Goal: Task Accomplishment & Management: Manage account settings

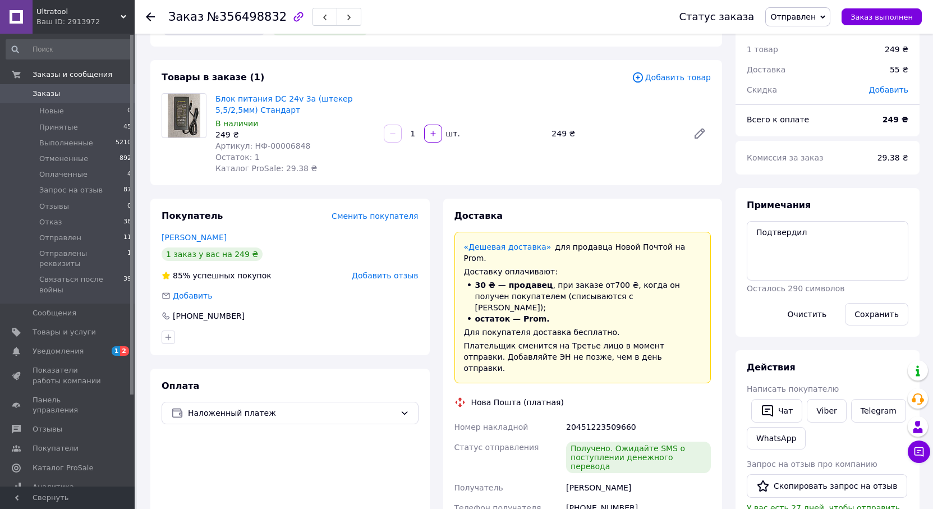
scroll to position [56, 0]
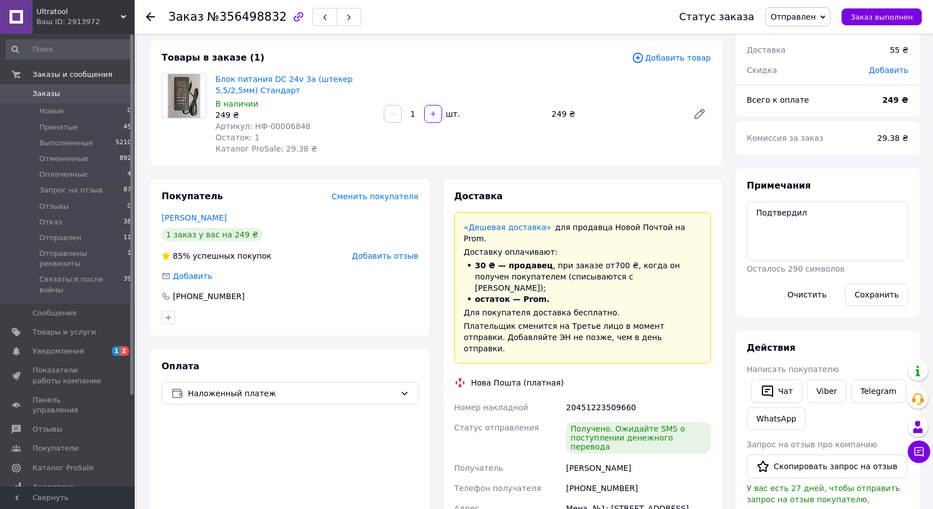
click at [396, 253] on span "Добавить отзыв" at bounding box center [385, 255] width 66 height 9
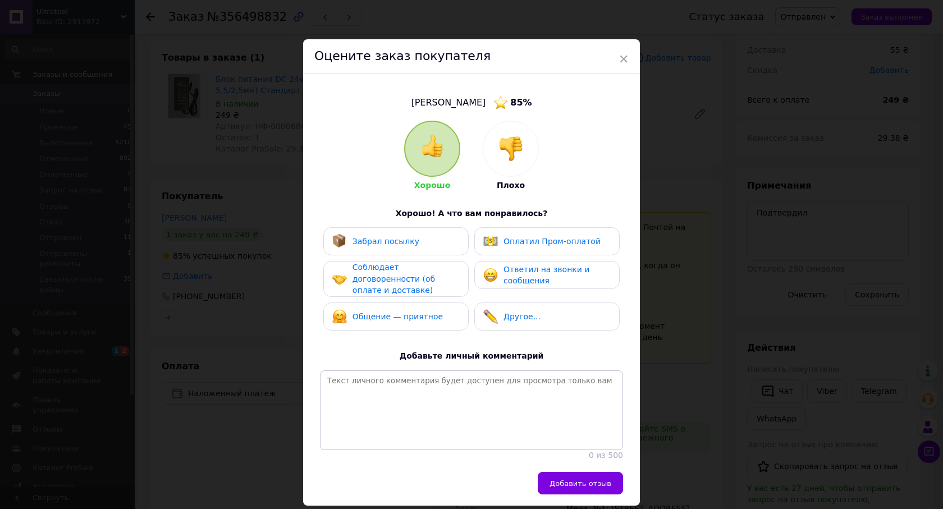
click at [434, 246] on div "Забрал посылку" at bounding box center [395, 241] width 127 height 15
click at [435, 265] on span "Соблюдает договоренности (об оплате и доставке)" at bounding box center [393, 279] width 82 height 32
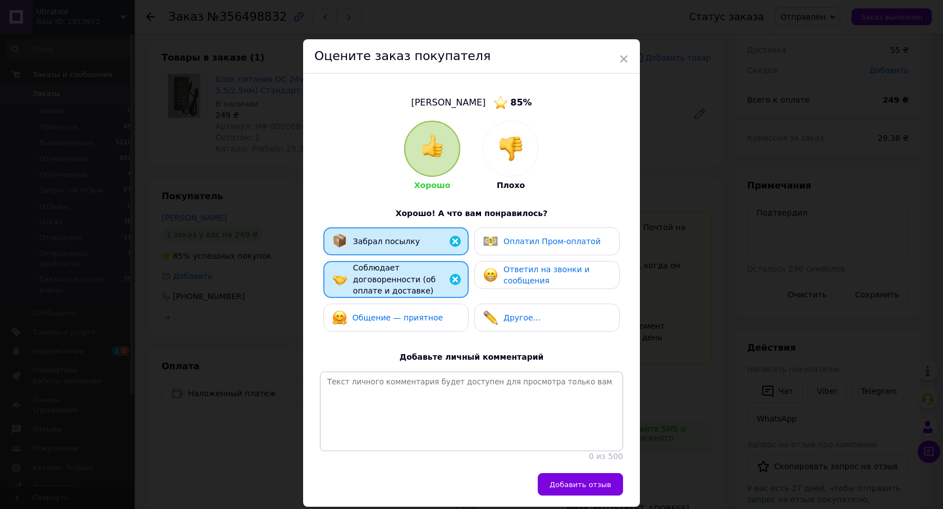
drag, startPoint x: 437, startPoint y: 315, endPoint x: 518, endPoint y: 276, distance: 89.8
click at [437, 315] on div "Общение — приятное" at bounding box center [395, 317] width 127 height 15
click at [540, 268] on span "Ответил на звонки и сообщения" at bounding box center [546, 275] width 86 height 21
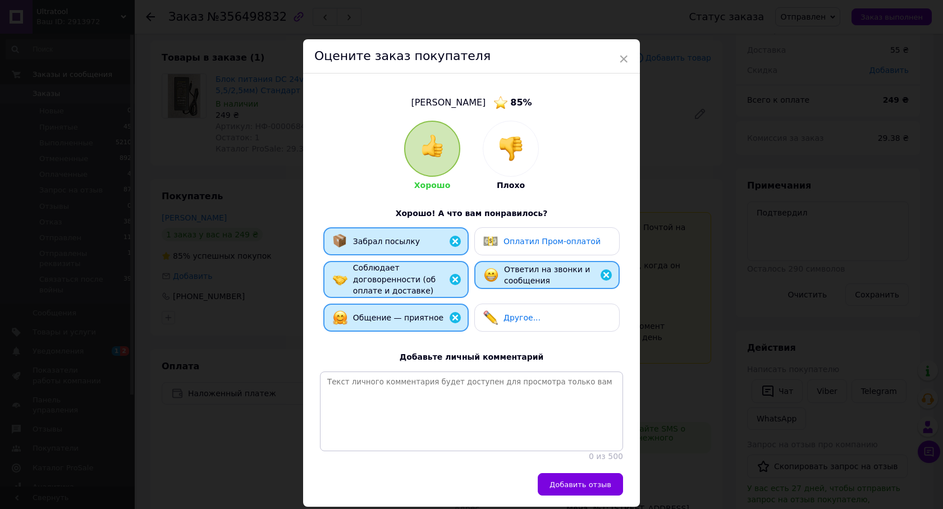
click at [605, 482] on span "Добавить отзыв" at bounding box center [580, 484] width 62 height 8
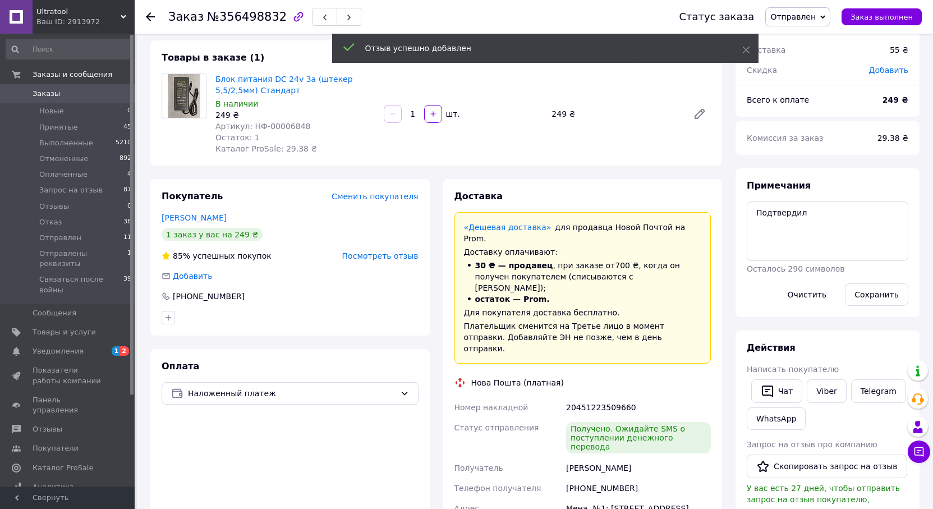
click at [816, 17] on span "Отправлен" at bounding box center [792, 16] width 45 height 9
click at [811, 104] on li "Запрос на отзыв" at bounding box center [817, 106] width 103 height 17
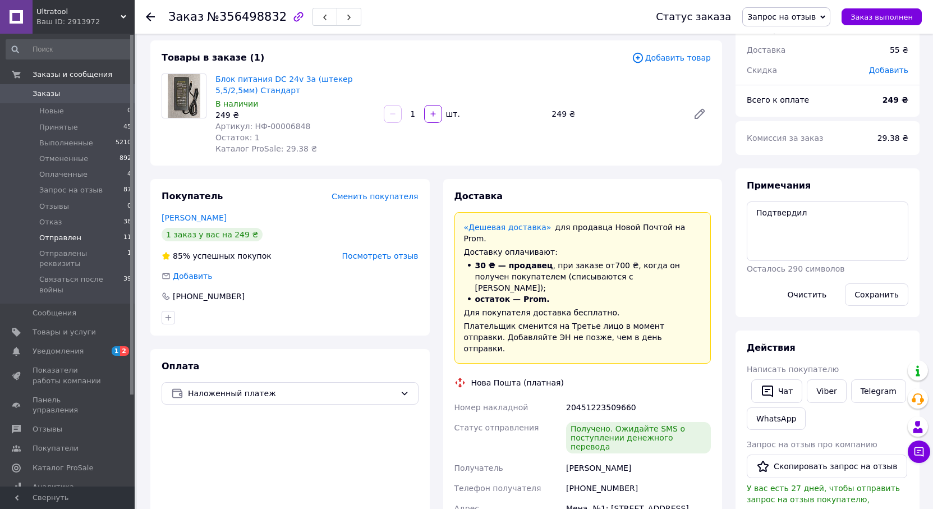
click at [76, 237] on li "Отправлен 11" at bounding box center [69, 238] width 138 height 16
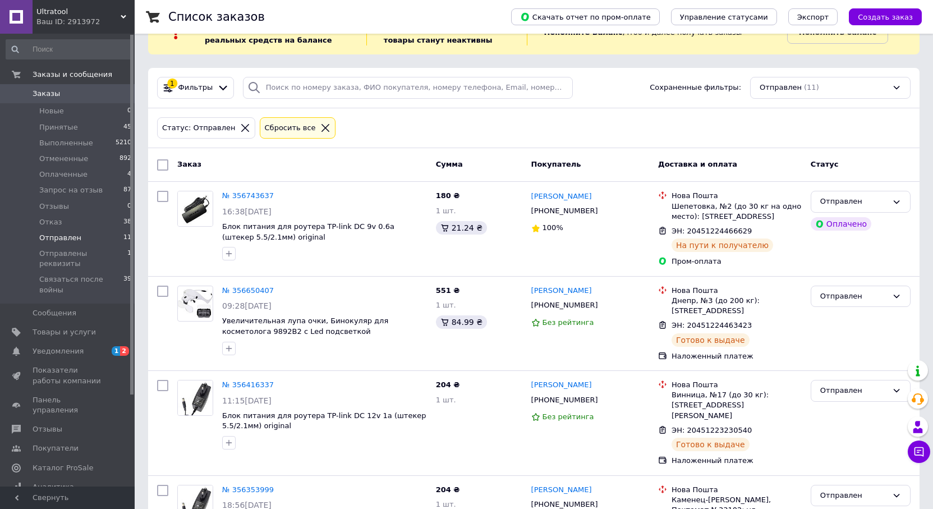
scroll to position [56, 0]
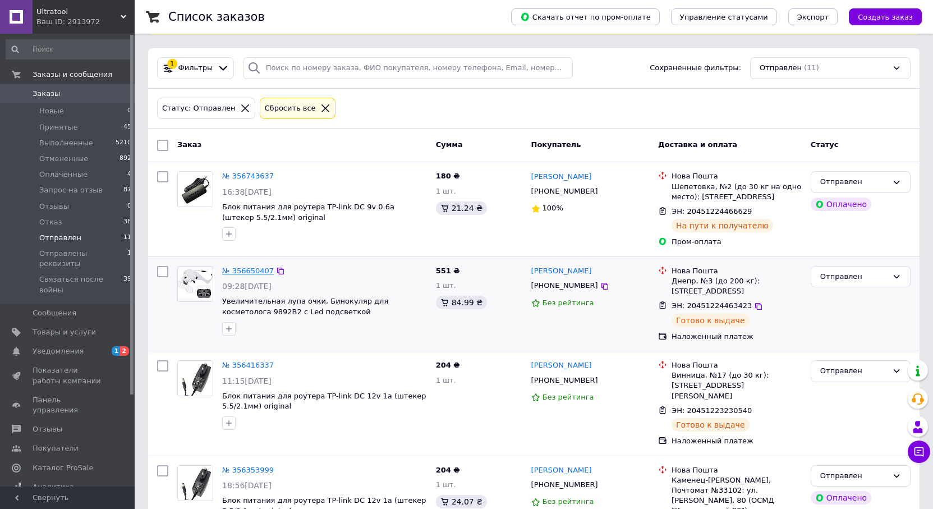
click at [254, 271] on link "№ 356650407" at bounding box center [248, 271] width 52 height 8
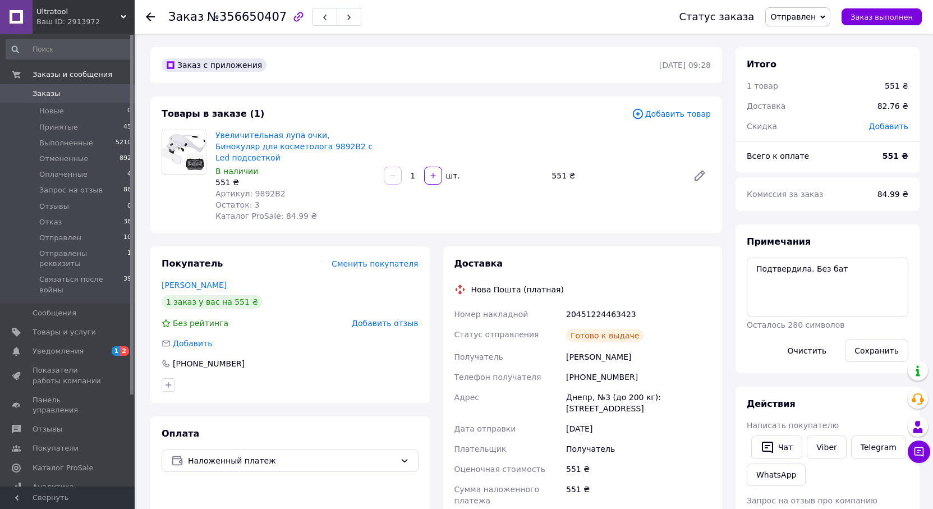
click at [401, 319] on span "Добавить отзыв" at bounding box center [385, 323] width 66 height 9
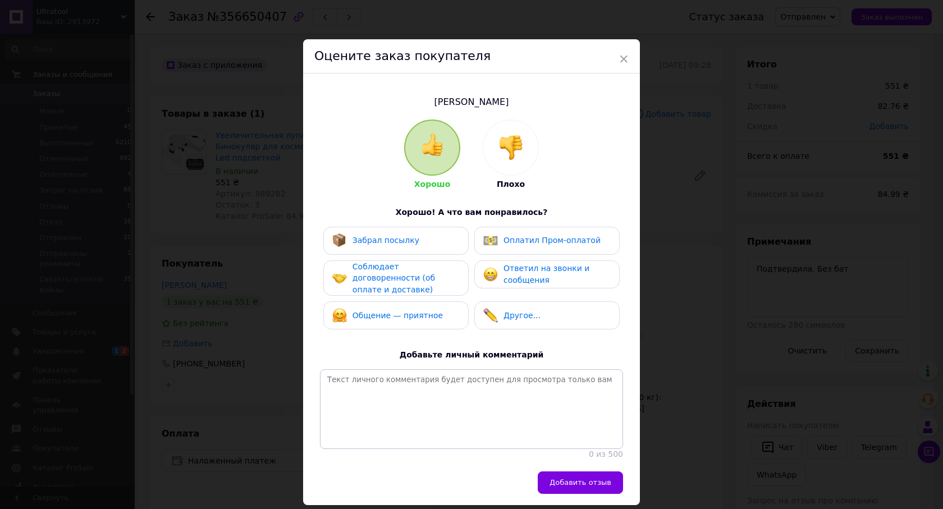
click at [411, 249] on div "Забрал посылку" at bounding box center [395, 241] width 145 height 28
drag, startPoint x: 414, startPoint y: 265, endPoint x: 418, endPoint y: 289, distance: 24.0
click at [414, 269] on span "Соблюдает договоренности (об оплате и доставке)" at bounding box center [393, 278] width 82 height 32
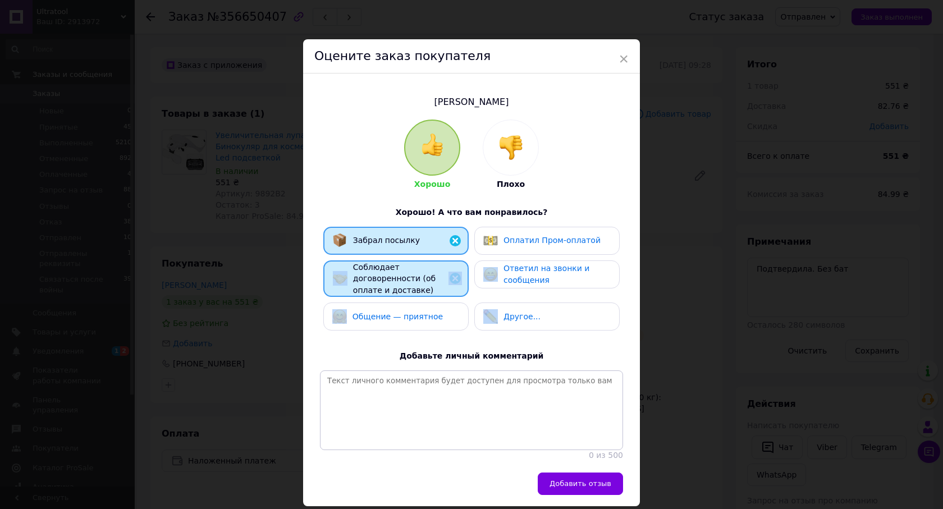
drag, startPoint x: 418, startPoint y: 289, endPoint x: 420, endPoint y: 296, distance: 7.1
click at [419, 292] on div "Забрал посылку Оплатил Пром-оплатой Соблюдает договоренности (об оплате и доста…" at bounding box center [471, 282] width 303 height 110
click at [510, 273] on span "Ответил на звонки и сообщения" at bounding box center [546, 274] width 86 height 21
click at [414, 313] on div "Общение — приятное" at bounding box center [387, 316] width 111 height 15
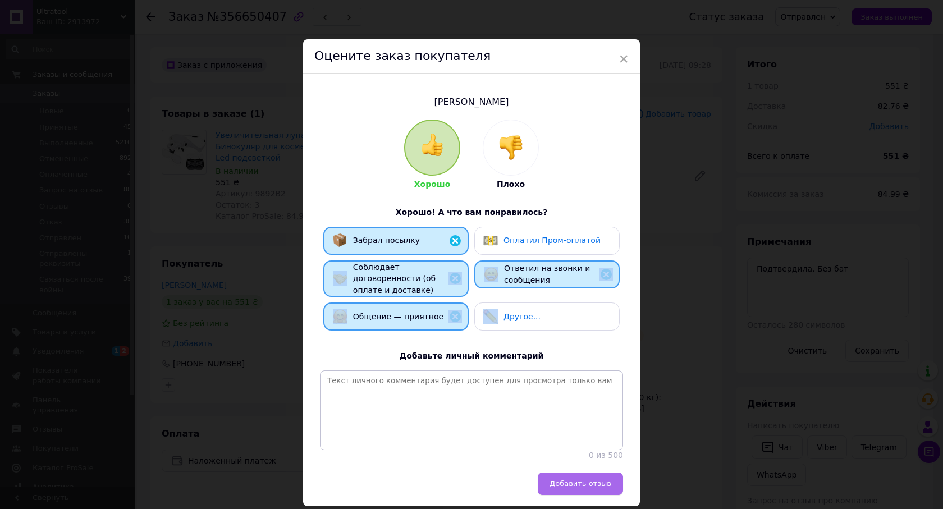
click at [578, 479] on span "Добавить отзыв" at bounding box center [580, 483] width 62 height 8
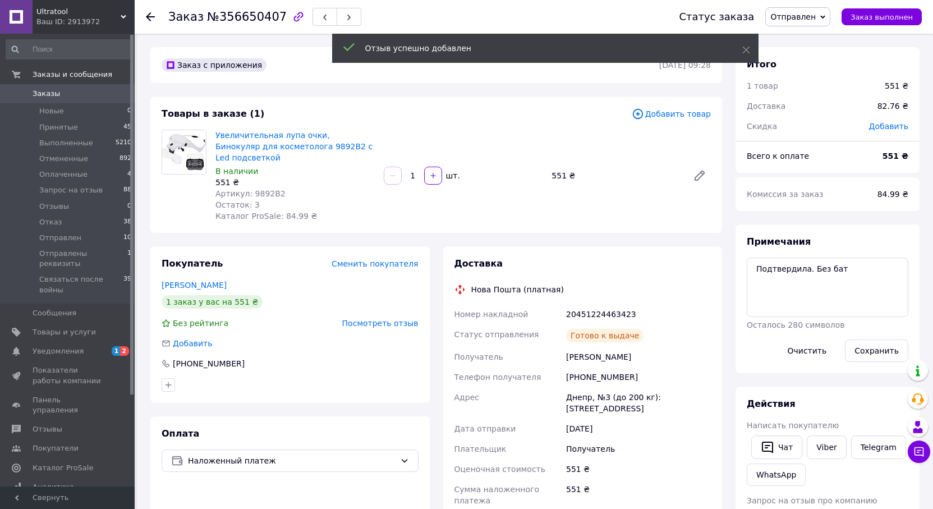
click at [816, 15] on span "Отправлен" at bounding box center [792, 16] width 45 height 9
click at [808, 107] on li "Запрос на отзыв" at bounding box center [817, 106] width 103 height 17
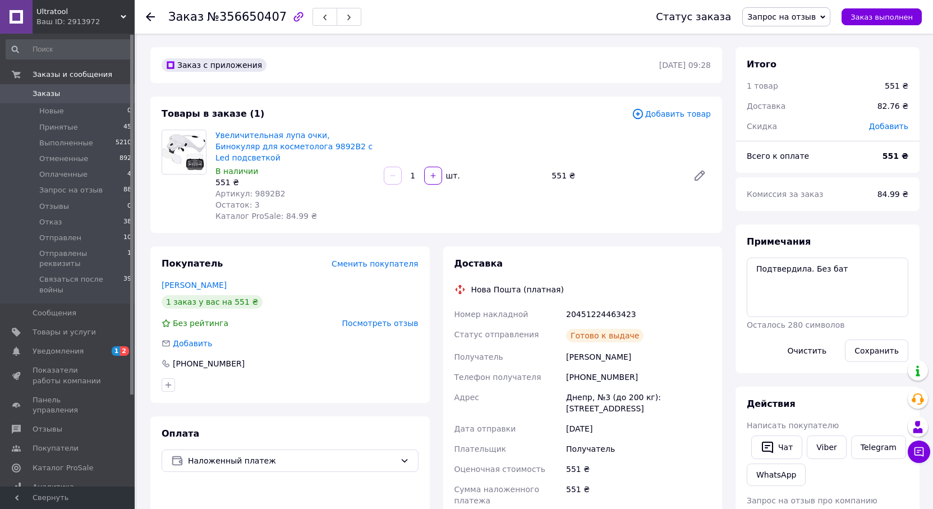
click at [71, 346] on span "Уведомления" at bounding box center [58, 351] width 51 height 10
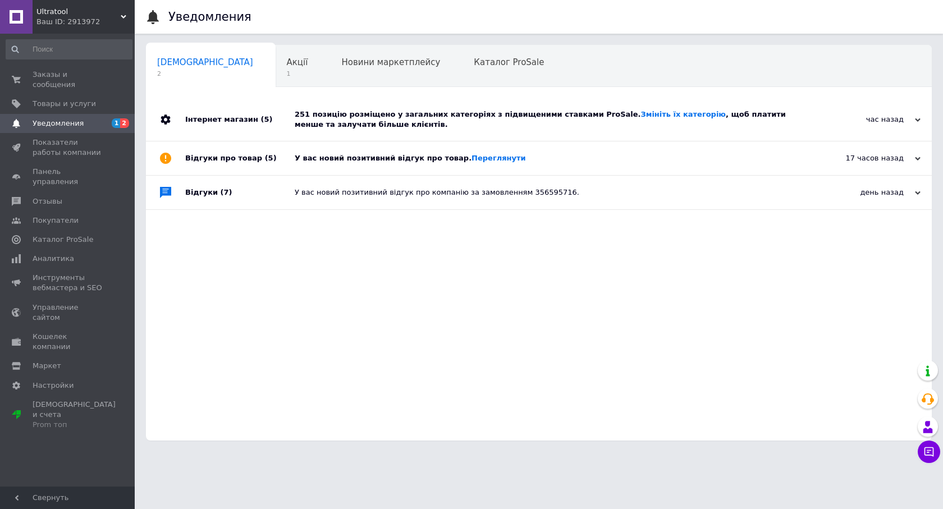
click at [401, 158] on div "У вас новий позитивний відгук про товар. [GEOGRAPHIC_DATA]" at bounding box center [551, 158] width 513 height 10
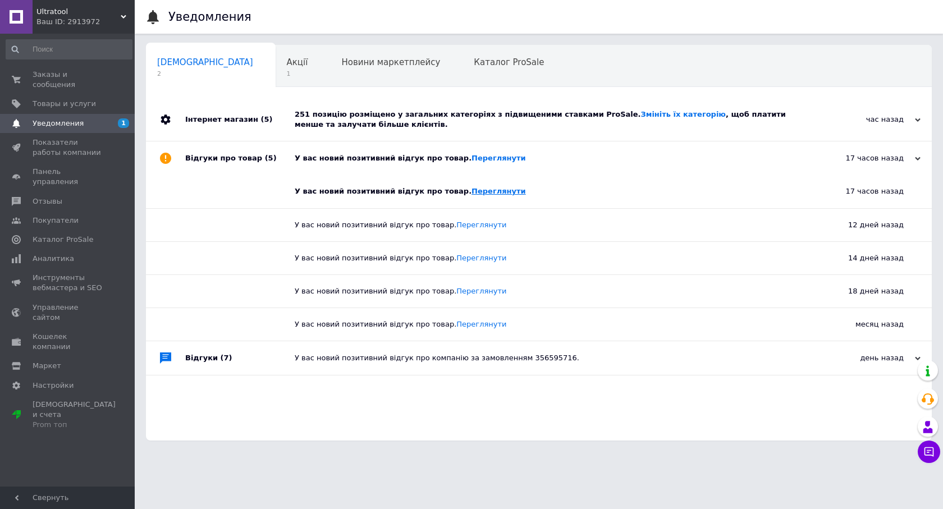
click at [471, 189] on link "Переглянути" at bounding box center [498, 191] width 54 height 8
click at [412, 113] on div "251 позицію розміщено у загальних категоріях з підвищеними ставками ProSale. Зм…" at bounding box center [551, 119] width 513 height 20
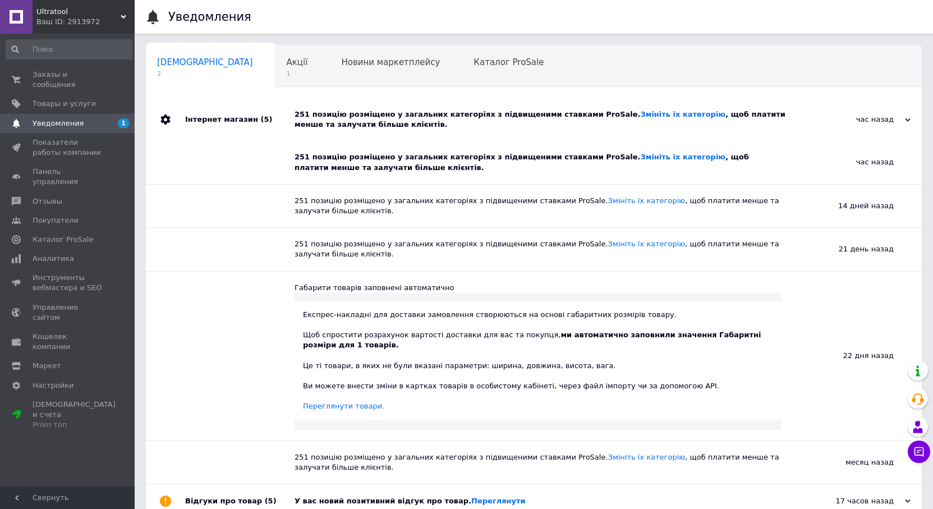
click at [402, 158] on div "251 позицію розміщено у загальних категоріях з підвищеними ставками ProSale. Зм…" at bounding box center [538, 162] width 487 height 20
click at [287, 66] on span "Акції" at bounding box center [297, 62] width 21 height 10
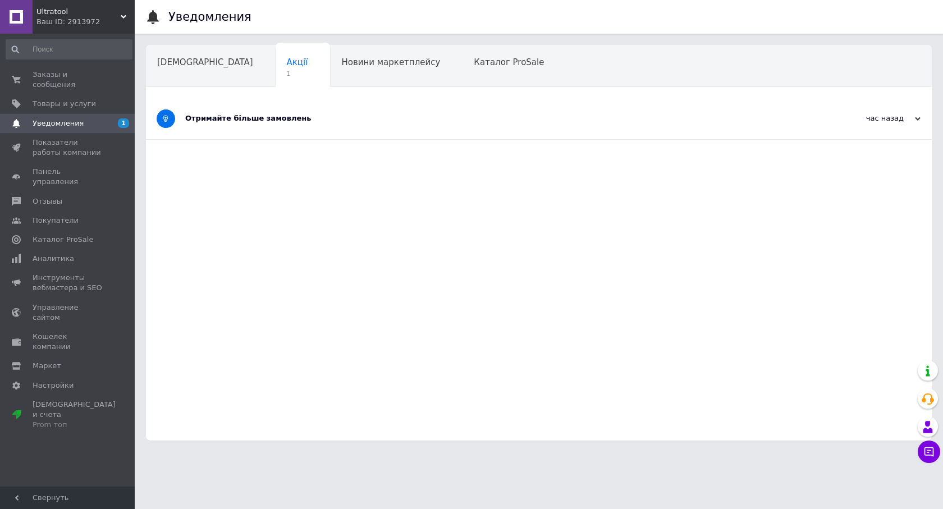
click at [346, 119] on div "Отримайте більше замовлень" at bounding box center [496, 118] width 623 height 10
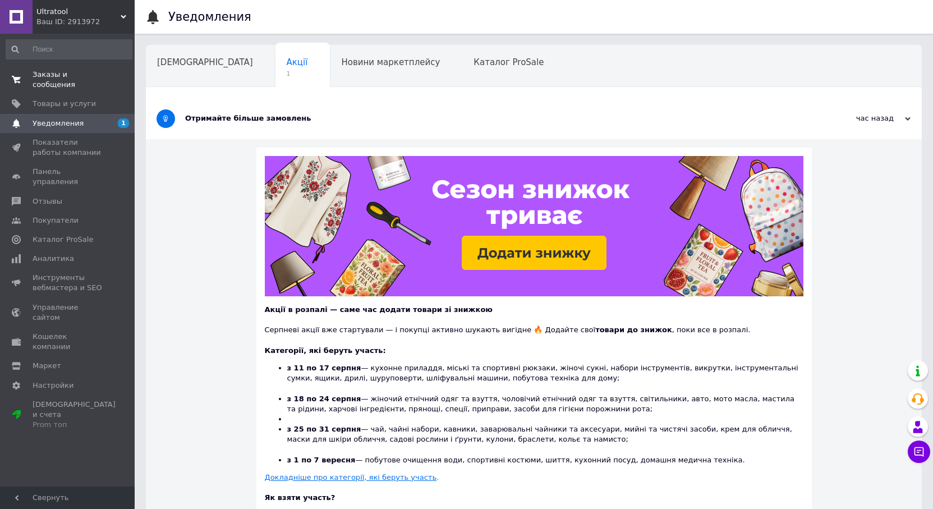
click at [67, 76] on span "Заказы и сообщения" at bounding box center [68, 80] width 71 height 20
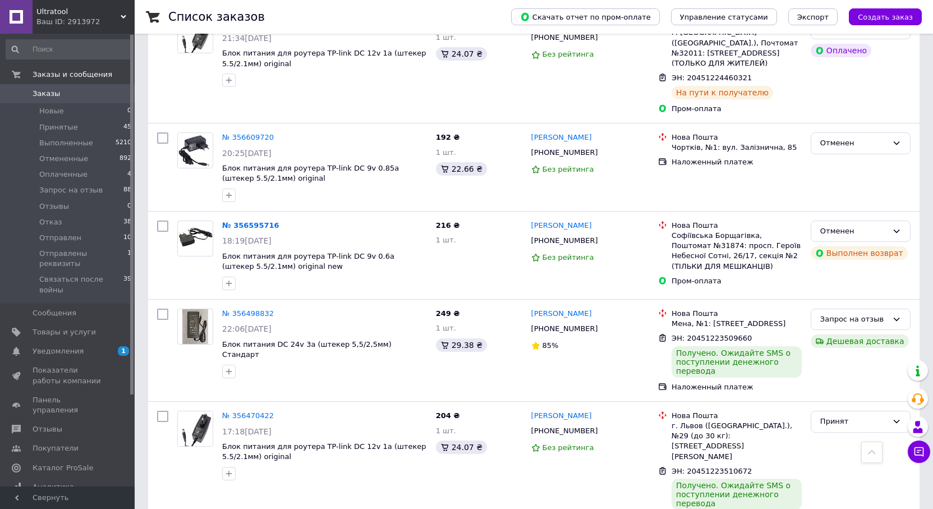
scroll to position [1010, 0]
click at [251, 411] on link "№ 356470422" at bounding box center [248, 415] width 52 height 8
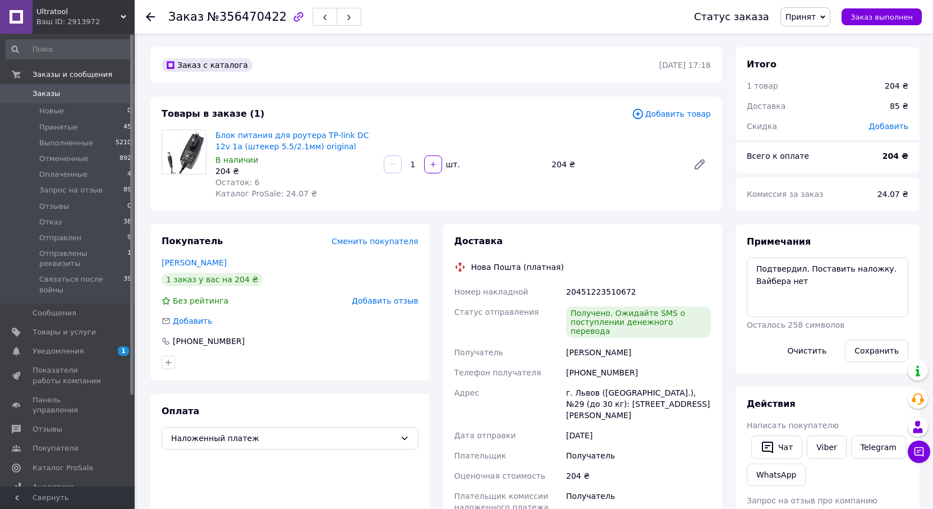
click at [381, 303] on span "Добавить отзыв" at bounding box center [385, 300] width 66 height 9
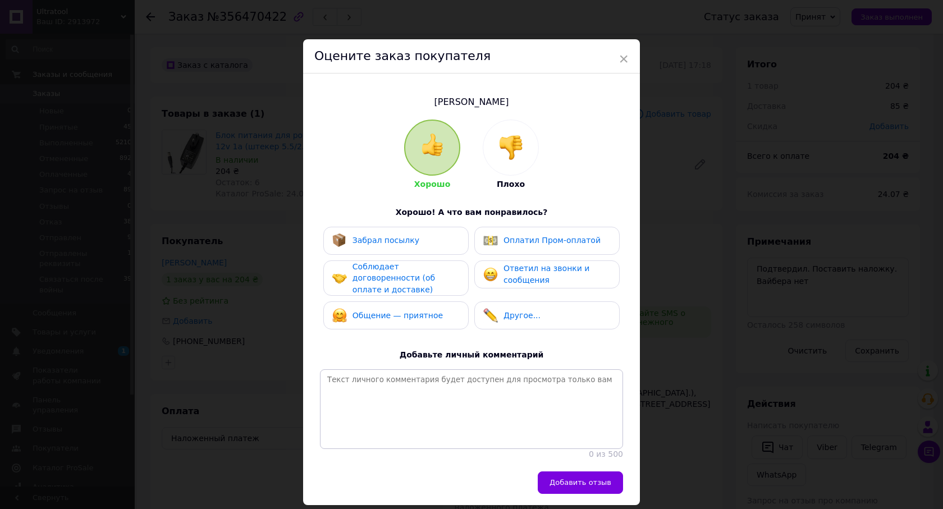
click at [411, 247] on div "Забрал посылку" at bounding box center [395, 240] width 127 height 15
click at [420, 292] on div "Забрал посылку Оплатил Пром-оплатой Соблюдает договоренности (об оплате и доста…" at bounding box center [471, 281] width 303 height 109
drag, startPoint x: 419, startPoint y: 307, endPoint x: 429, endPoint y: 282, distance: 27.7
click at [419, 311] on span "Общение — приятное" at bounding box center [397, 315] width 90 height 9
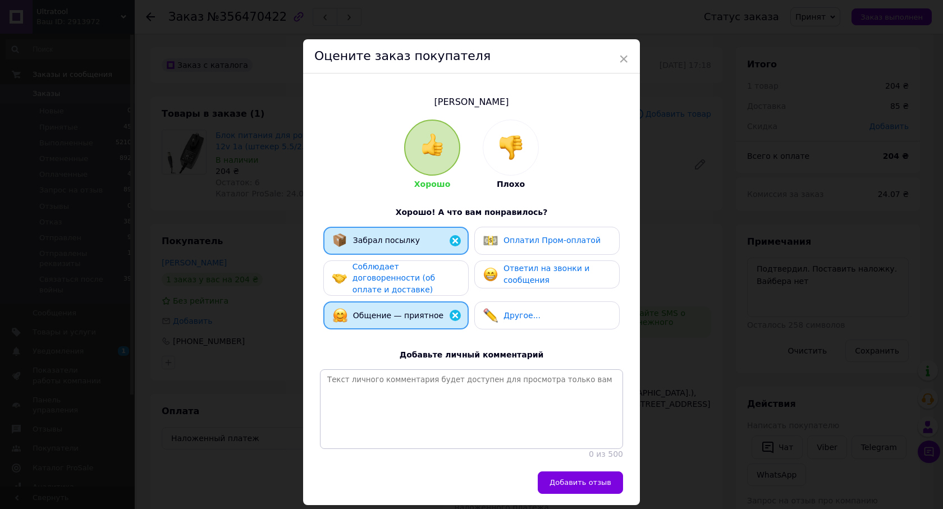
click at [432, 276] on div "Соблюдает договоренности (об оплате и доставке)" at bounding box center [405, 278] width 107 height 35
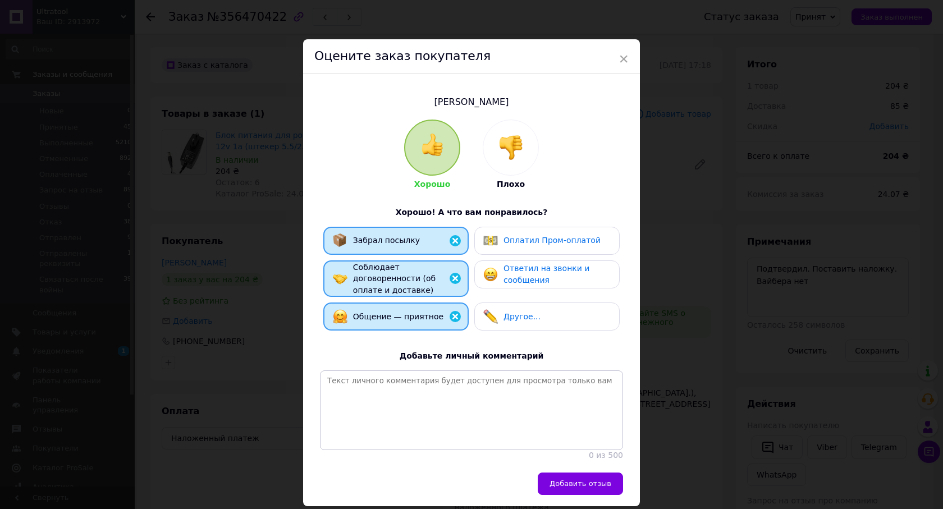
click at [525, 281] on span "Ответил на звонки и сообщения" at bounding box center [546, 274] width 86 height 21
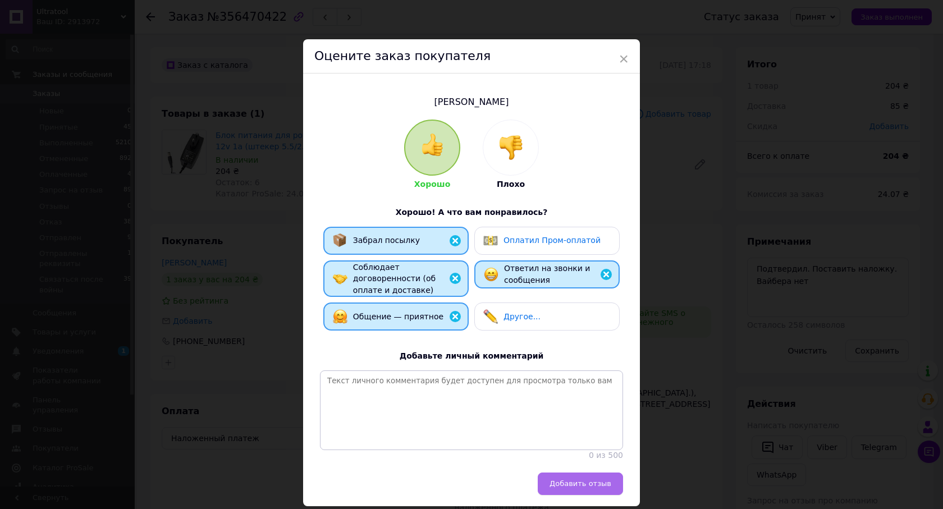
click at [596, 483] on span "Добавить отзыв" at bounding box center [580, 483] width 62 height 8
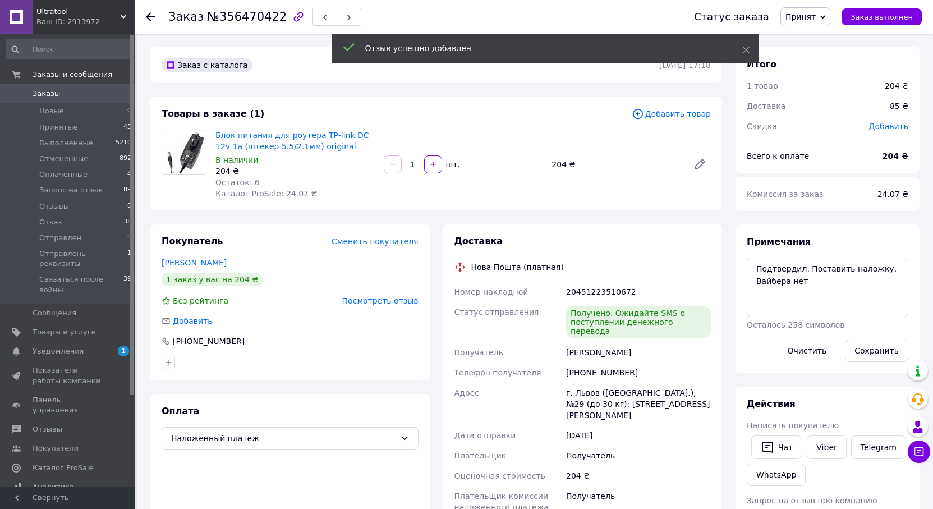
click at [817, 22] on span "Принят" at bounding box center [806, 16] width 50 height 19
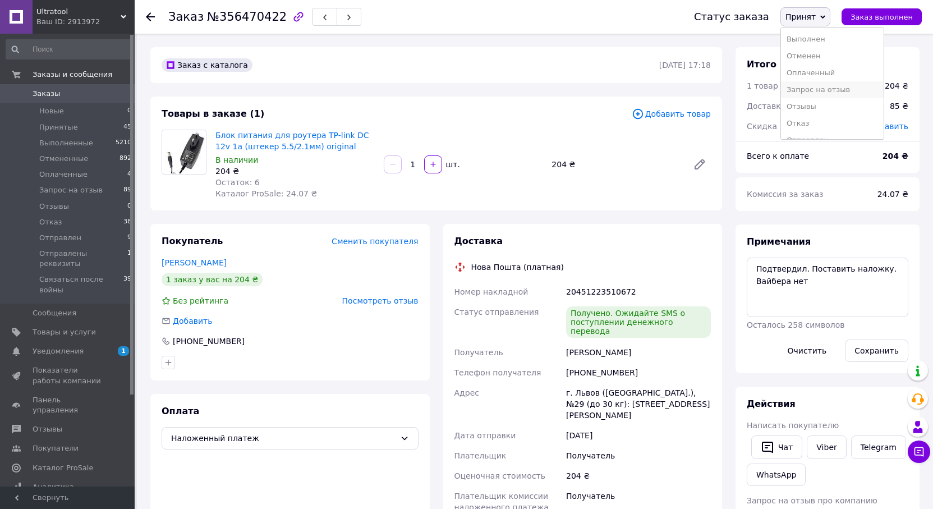
click at [826, 90] on li "Запрос на отзыв" at bounding box center [832, 89] width 103 height 17
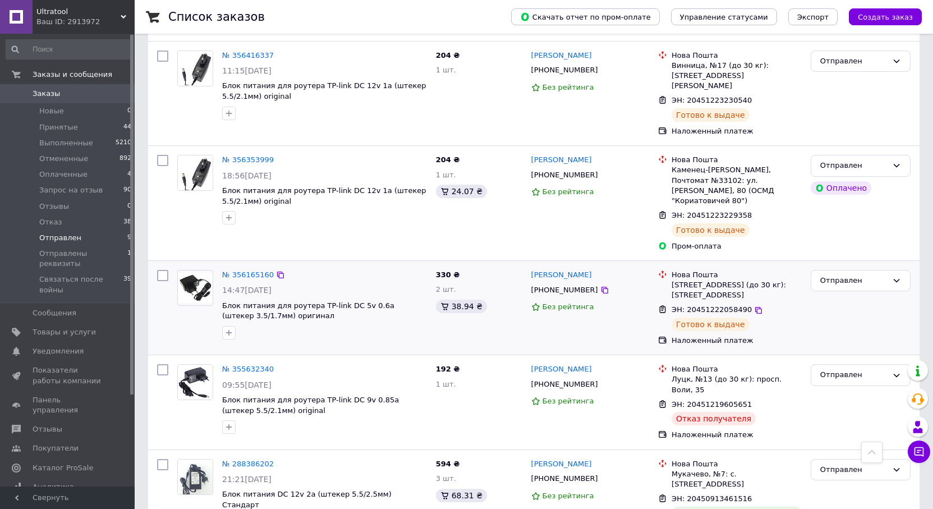
scroll to position [252, 0]
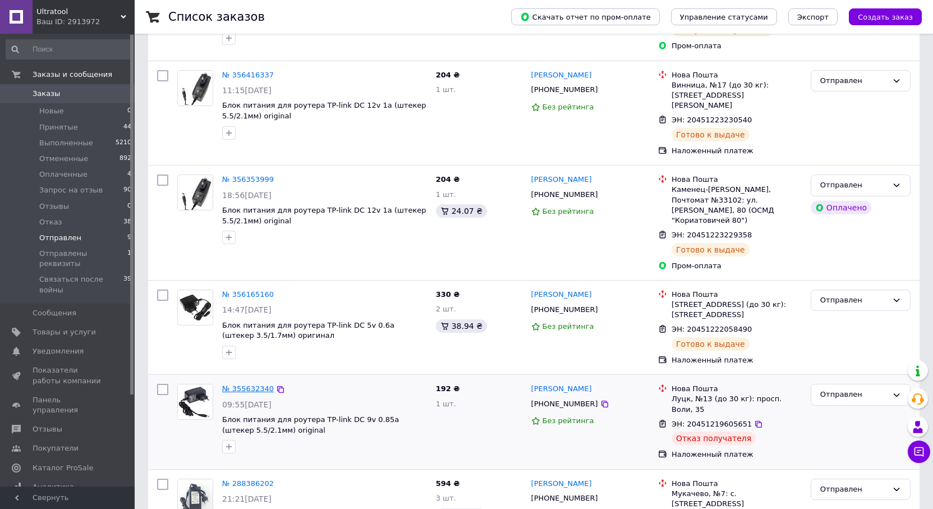
click at [246, 384] on link "№ 355632340" at bounding box center [248, 388] width 52 height 8
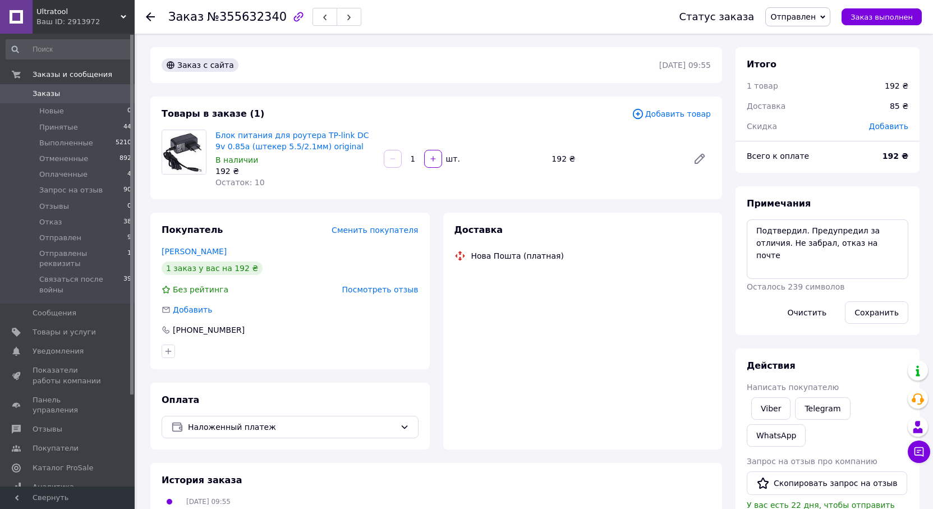
scroll to position [11, 0]
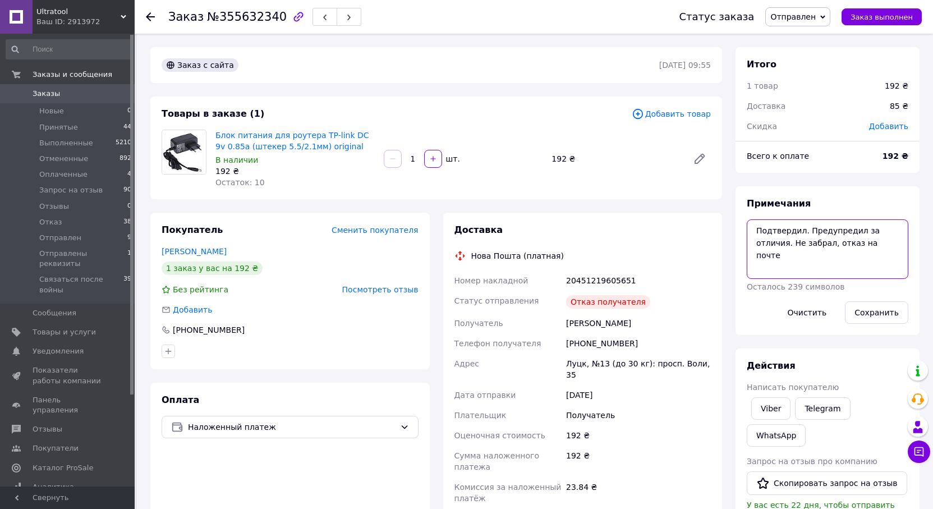
click at [862, 248] on textarea "Подтвердил. Предупредил за отличия. Не забрал, отказ на почте" at bounding box center [828, 248] width 162 height 59
type textarea "Подтвердил. Предупредил за отличия. Не забрал, отказ на почте. Даже не открывал…"
click at [897, 313] on button "Сохранить" at bounding box center [876, 312] width 63 height 22
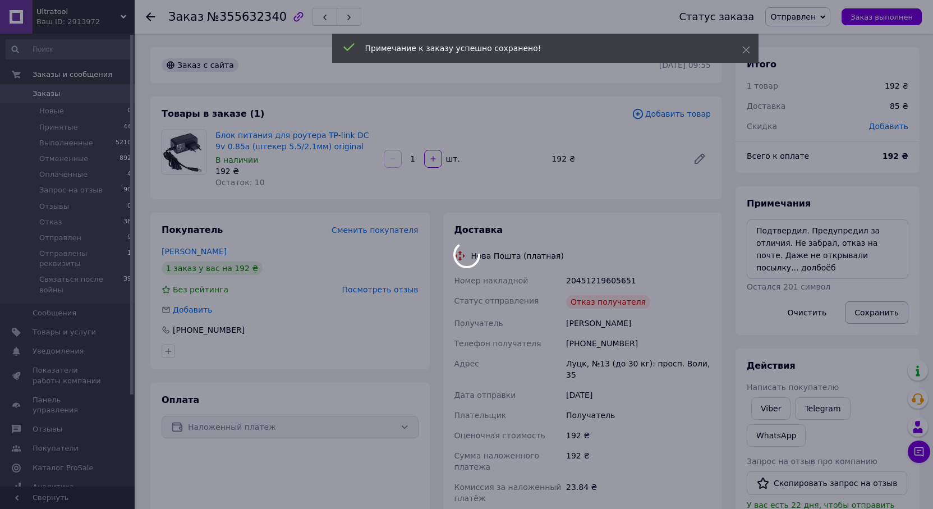
scroll to position [38, 0]
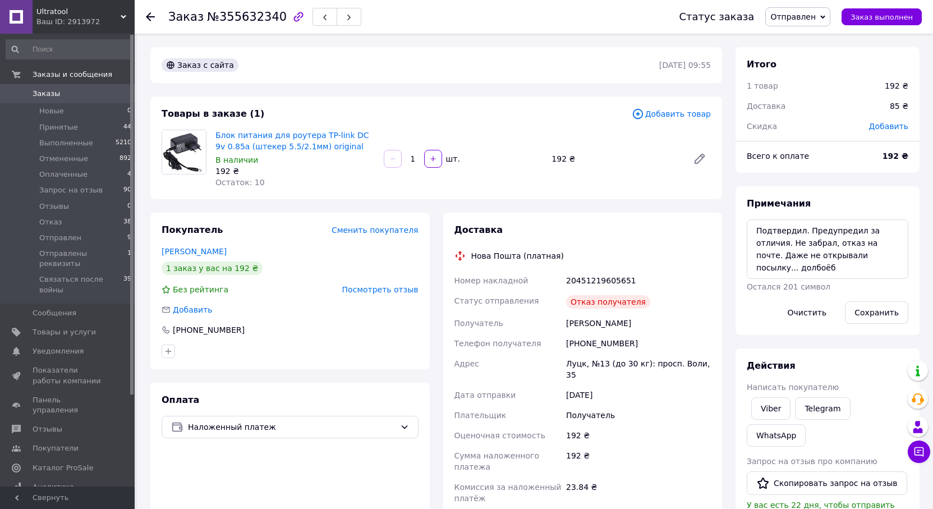
click at [399, 287] on span "Посмотреть отзыв" at bounding box center [380, 289] width 76 height 9
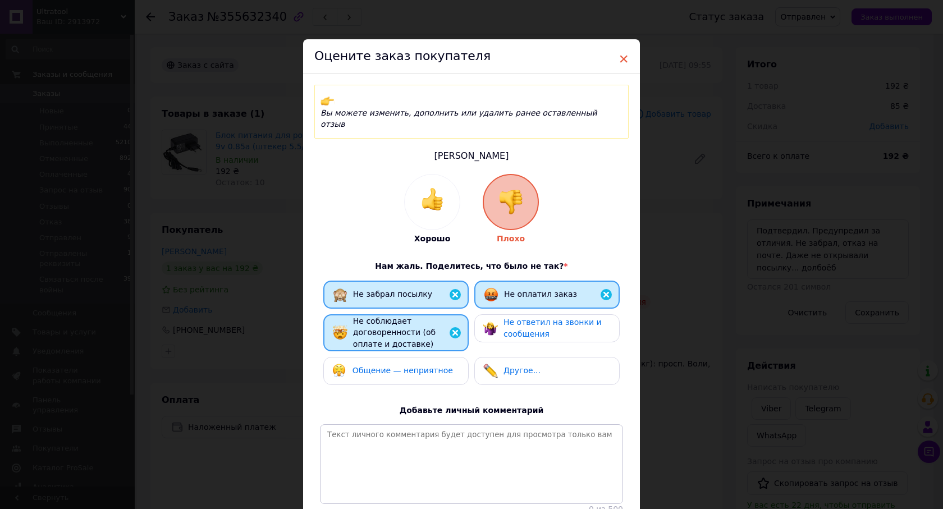
click at [621, 62] on span "×" at bounding box center [623, 58] width 10 height 19
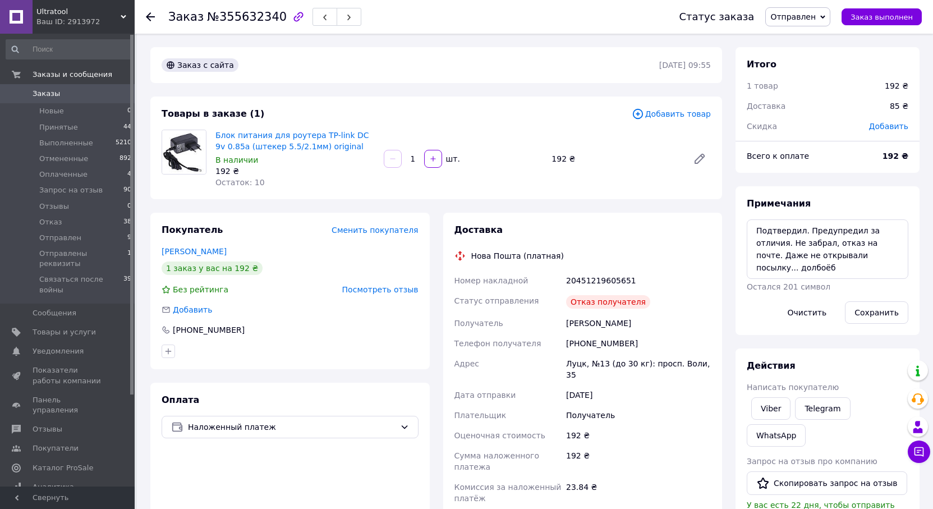
click at [814, 12] on span "Отправлен" at bounding box center [792, 16] width 45 height 9
click at [829, 77] on li "Отменен" at bounding box center [817, 73] width 103 height 17
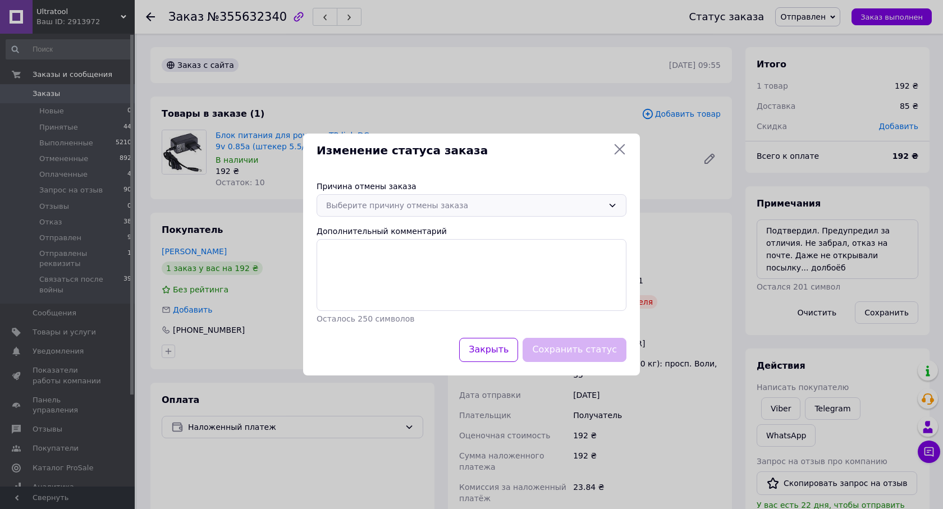
click at [463, 199] on div "Выберите причину отмены заказа" at bounding box center [471, 205] width 310 height 22
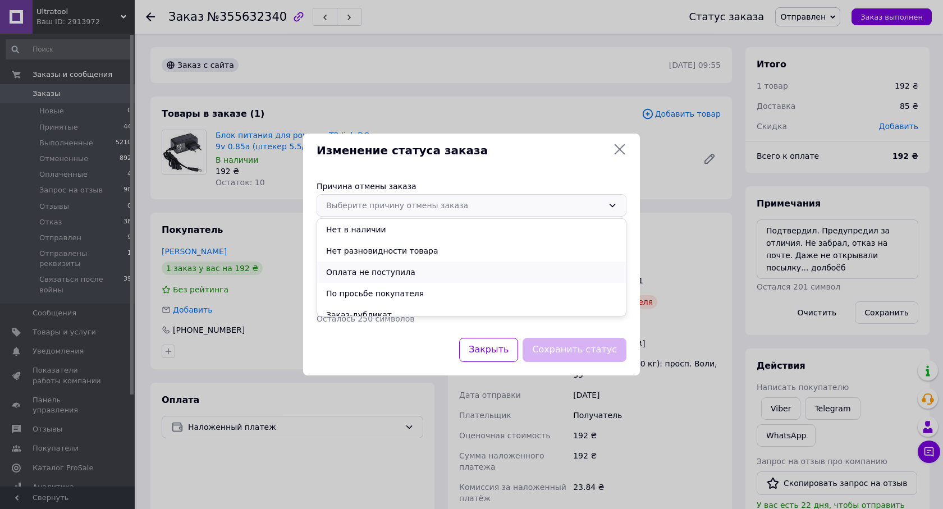
click at [387, 273] on li "Оплата не поступила" at bounding box center [471, 271] width 309 height 21
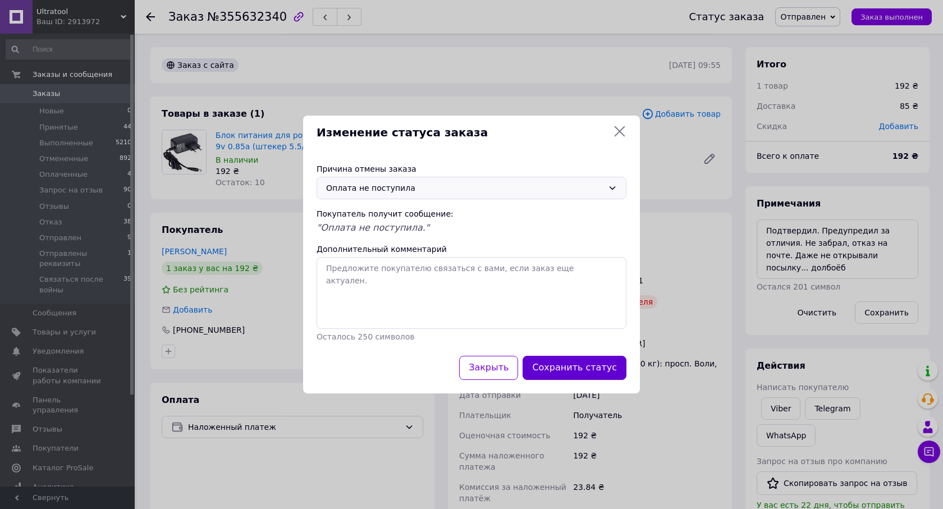
click at [589, 364] on button "Сохранить статус" at bounding box center [574, 368] width 104 height 24
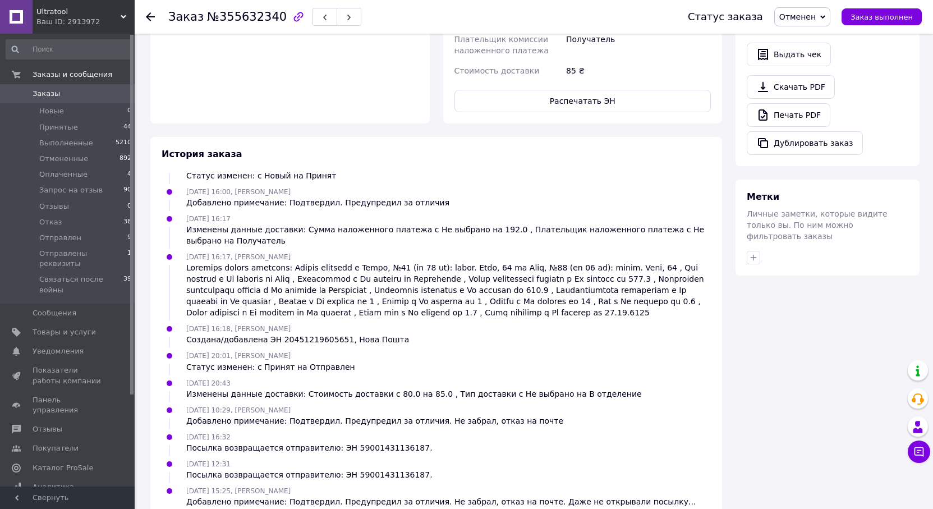
scroll to position [0, 0]
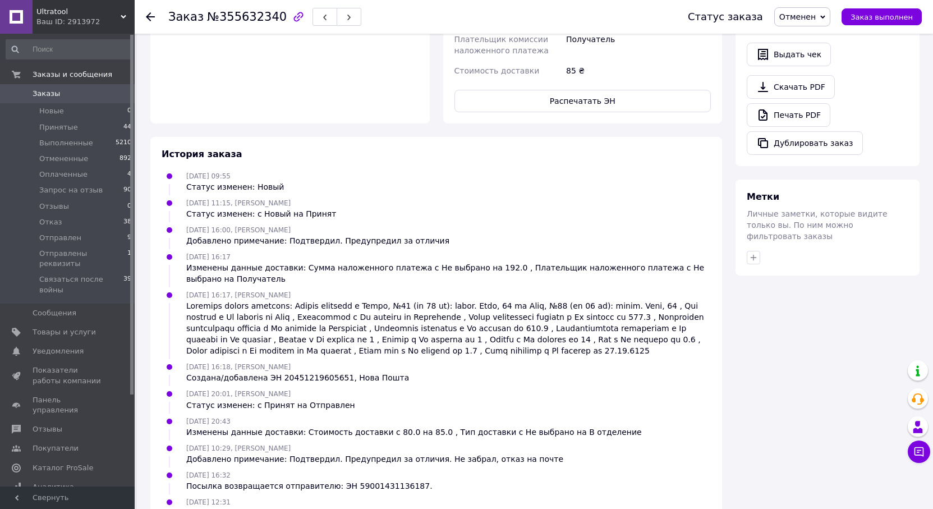
click at [70, 94] on span "Заказы" at bounding box center [68, 94] width 71 height 10
